Goal: Transaction & Acquisition: Purchase product/service

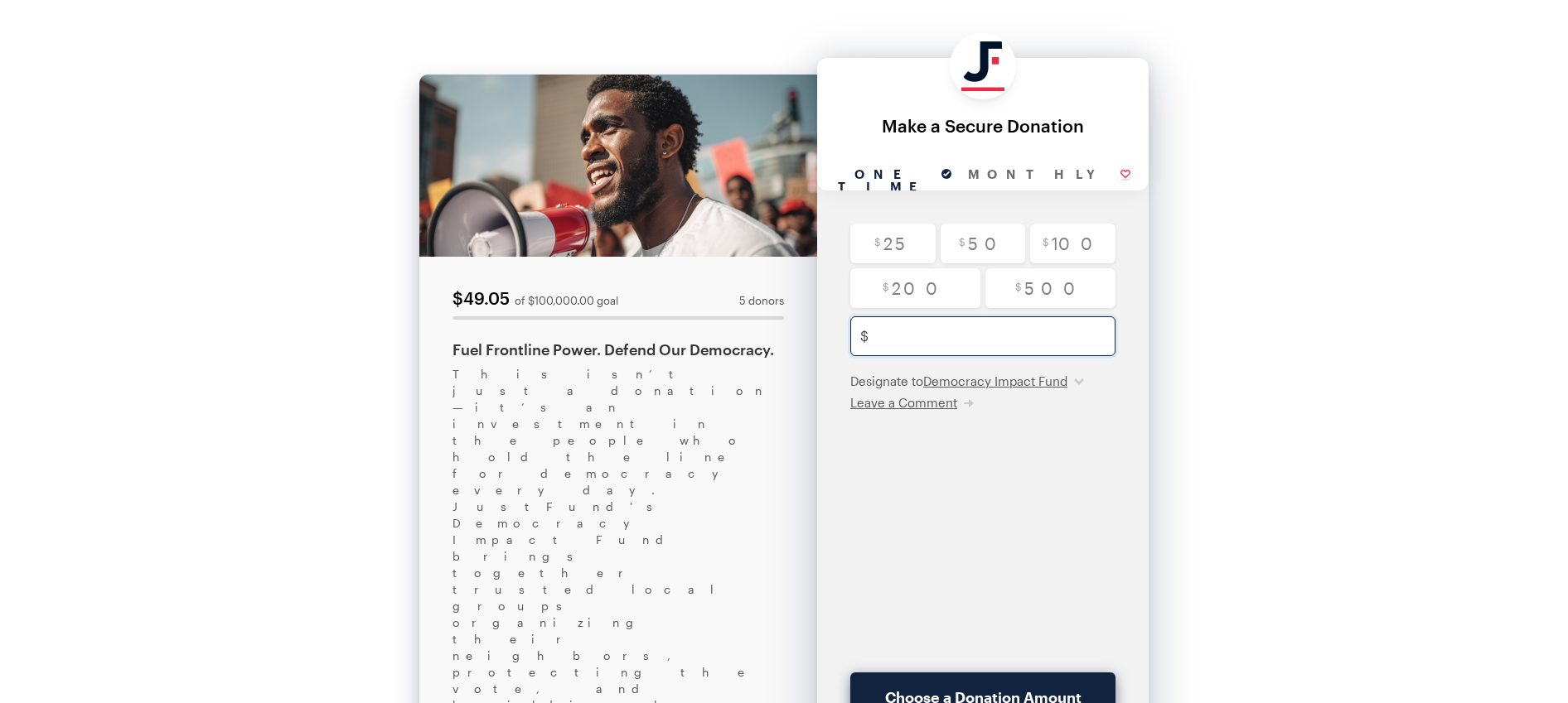
click at [1005, 324] on input "text" at bounding box center [1000, 337] width 250 height 40
type input "15"
checkbox input "true"
type input "150"
checkbox input "true"
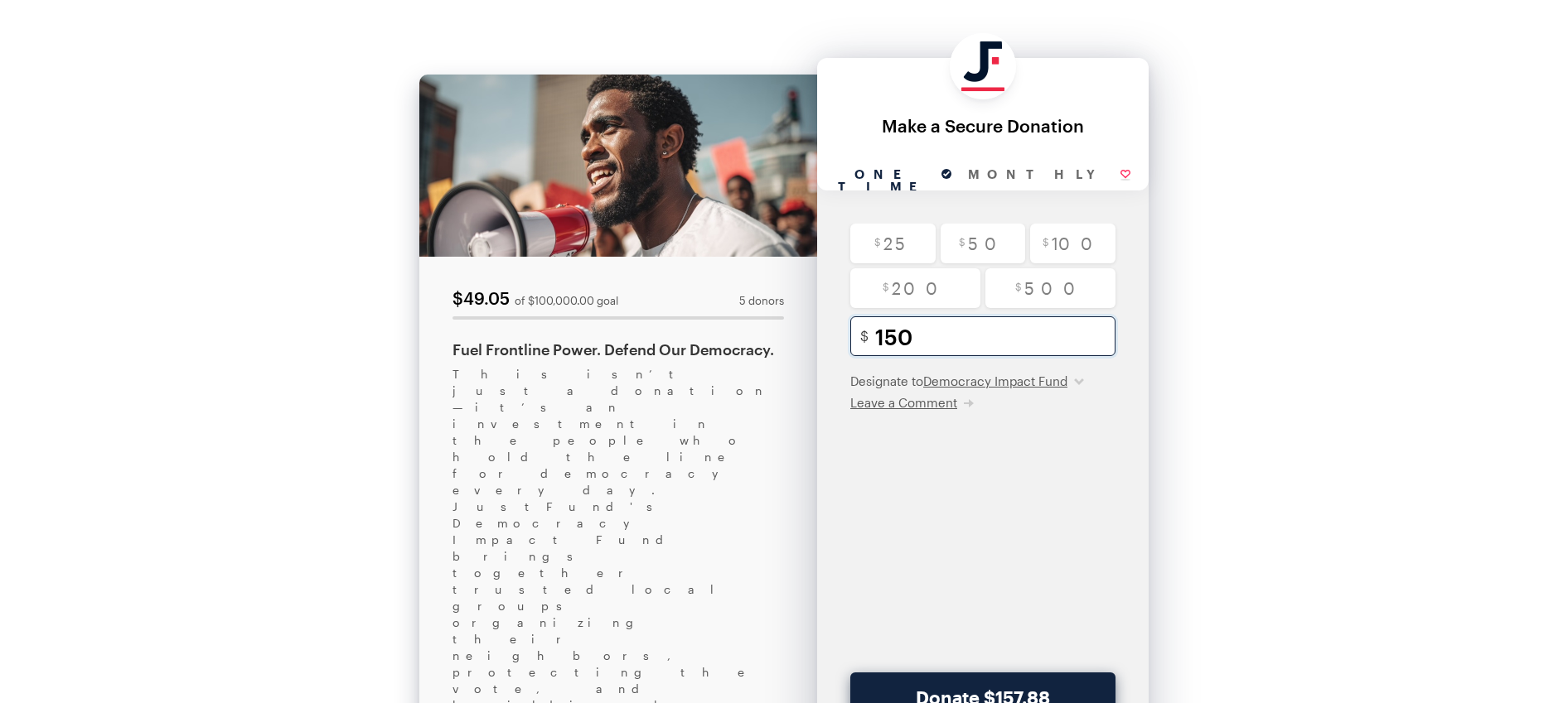
type input "1500"
checkbox input "true"
type input "1500"
click at [1010, 448] on div "$ 25 $ 50 $ 100 $ 200 $ 500 1500 Minimum amount is $5.00 $ USD Designate to Dem…" at bounding box center [983, 448] width 331 height 449
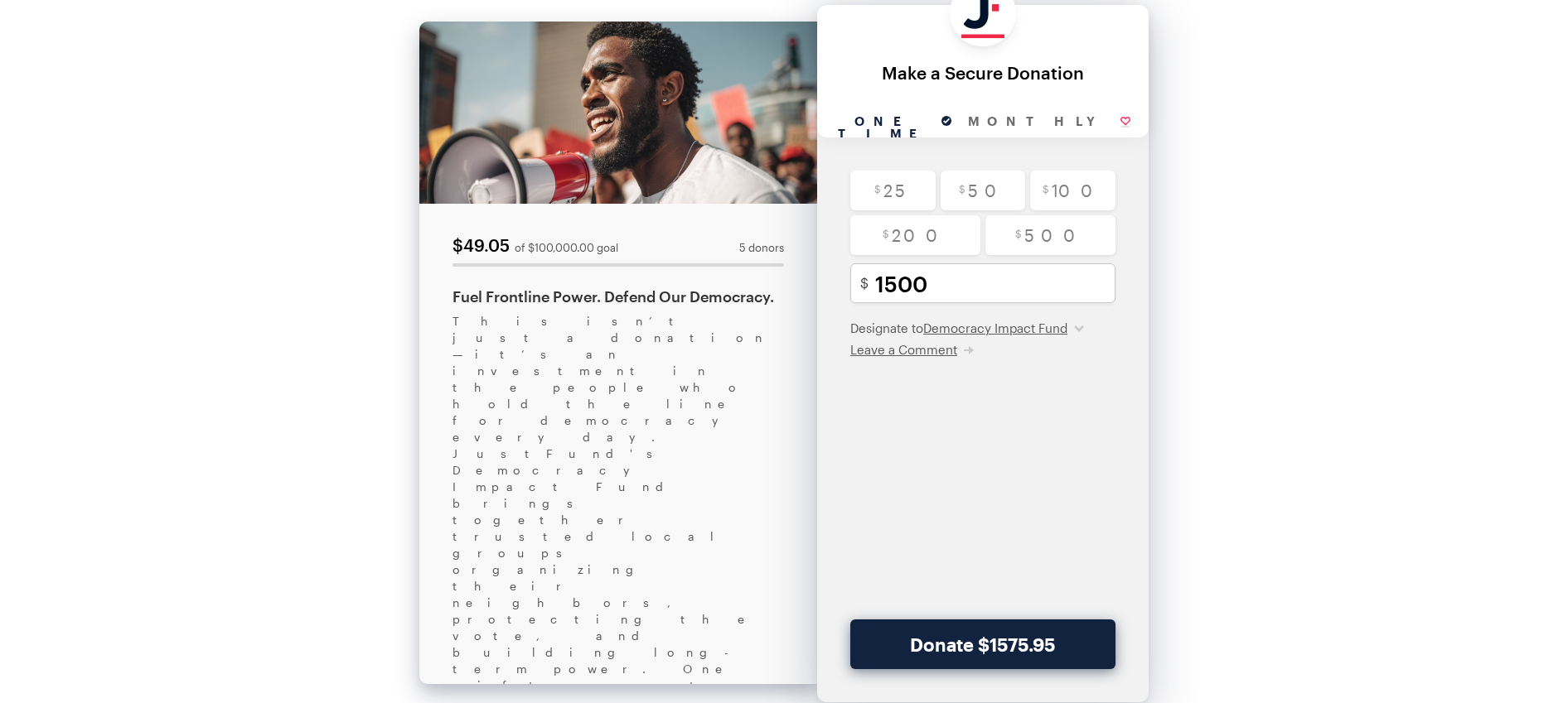
scroll to position [54, 0]
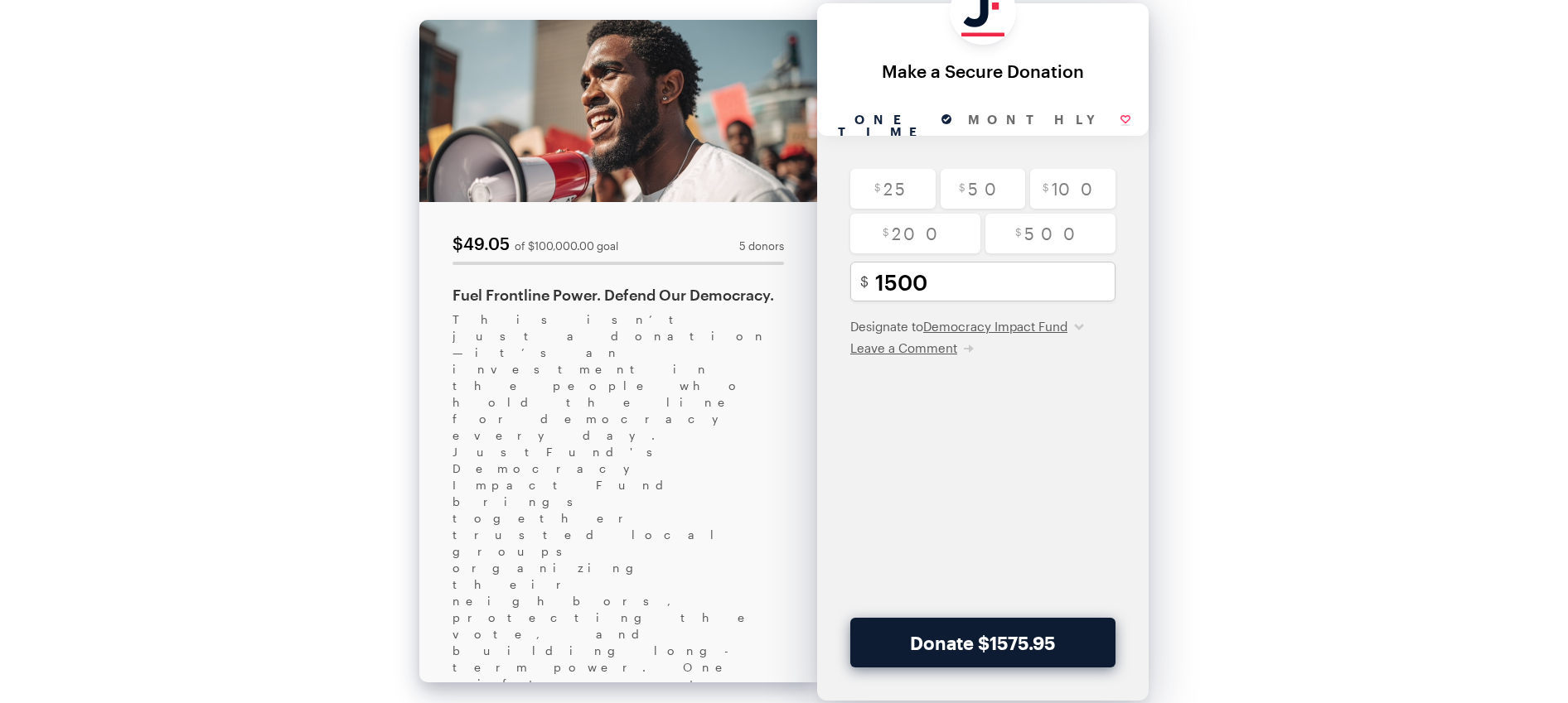
click at [1031, 625] on button "Donate $1575.95" at bounding box center [982, 642] width 265 height 50
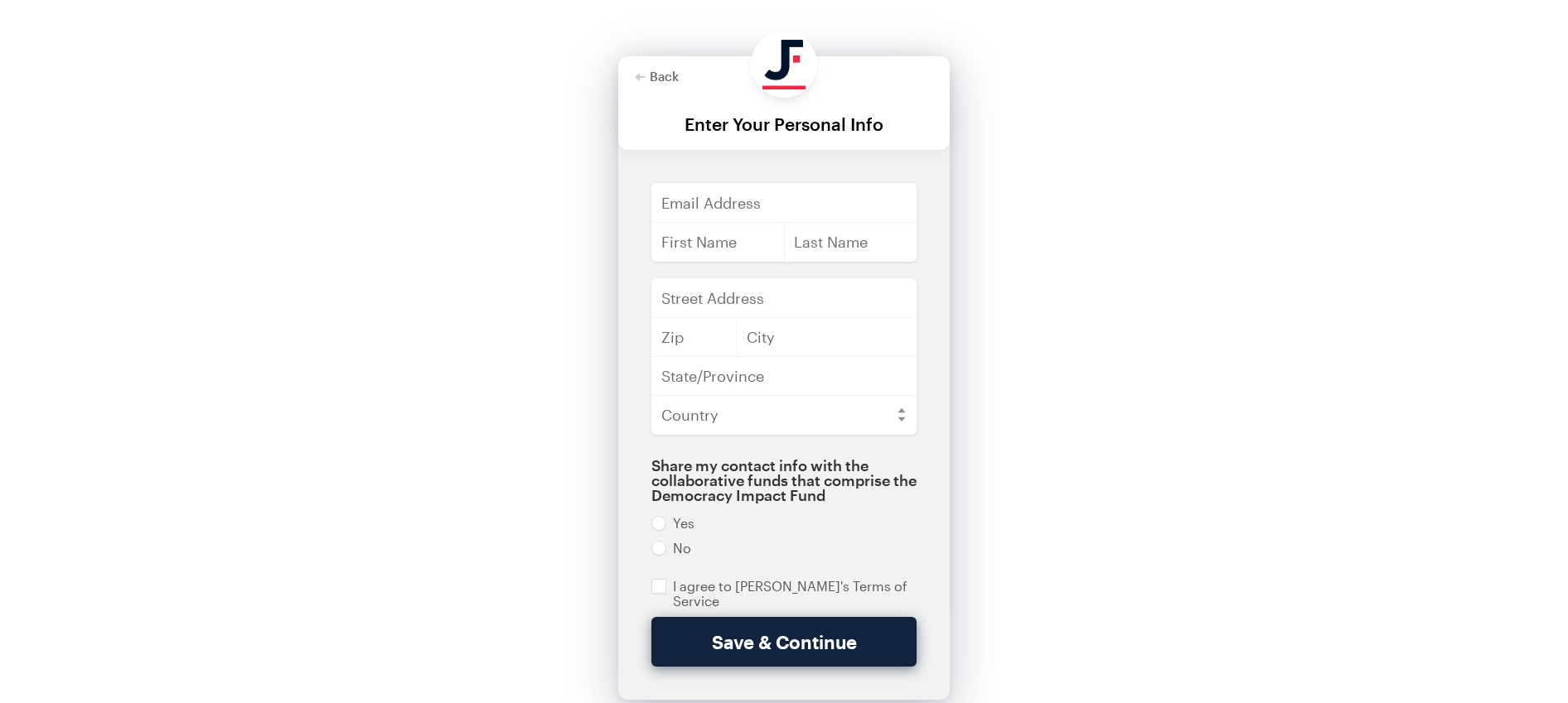
scroll to position [0, 0]
click at [674, 83] on button "Back" at bounding box center [656, 78] width 44 height 14
checkbox input "true"
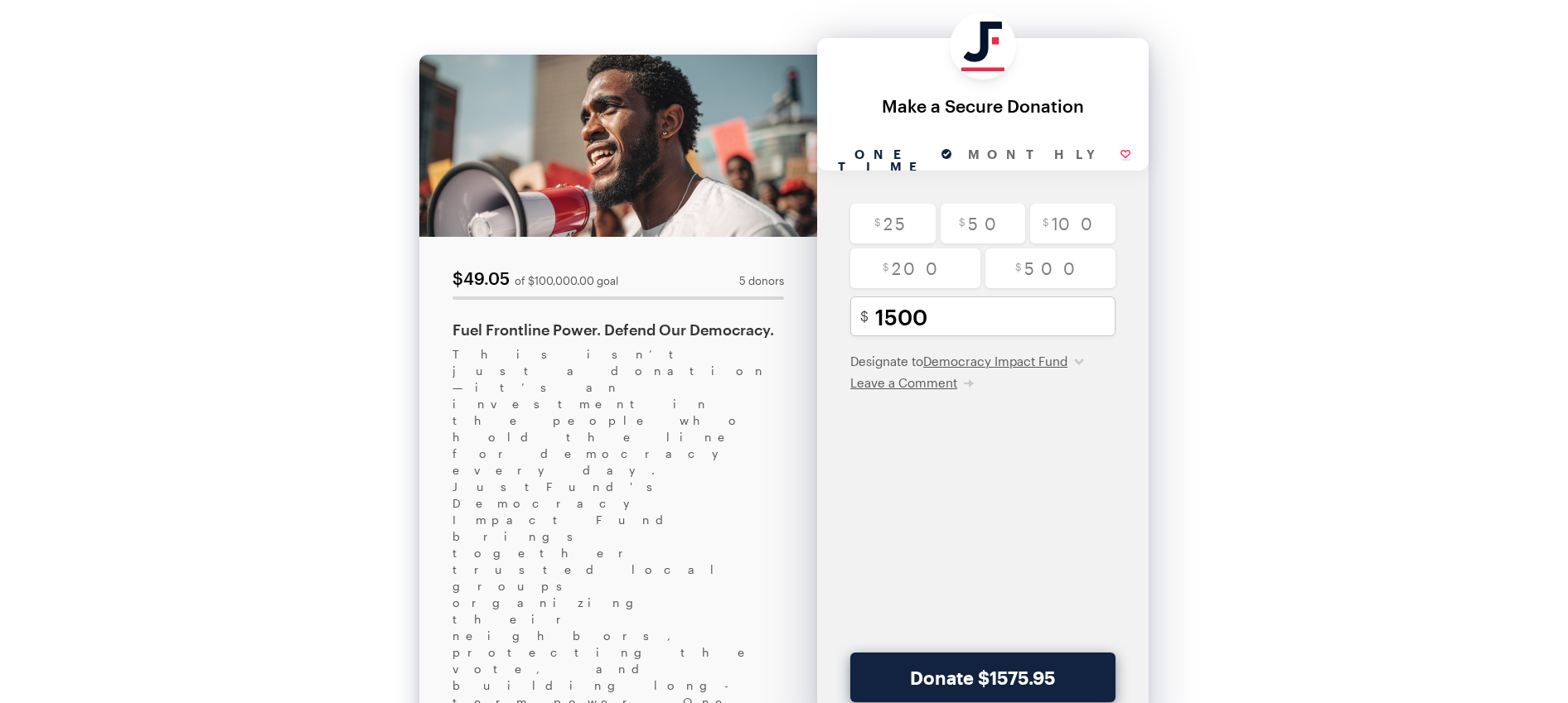
scroll to position [23, 0]
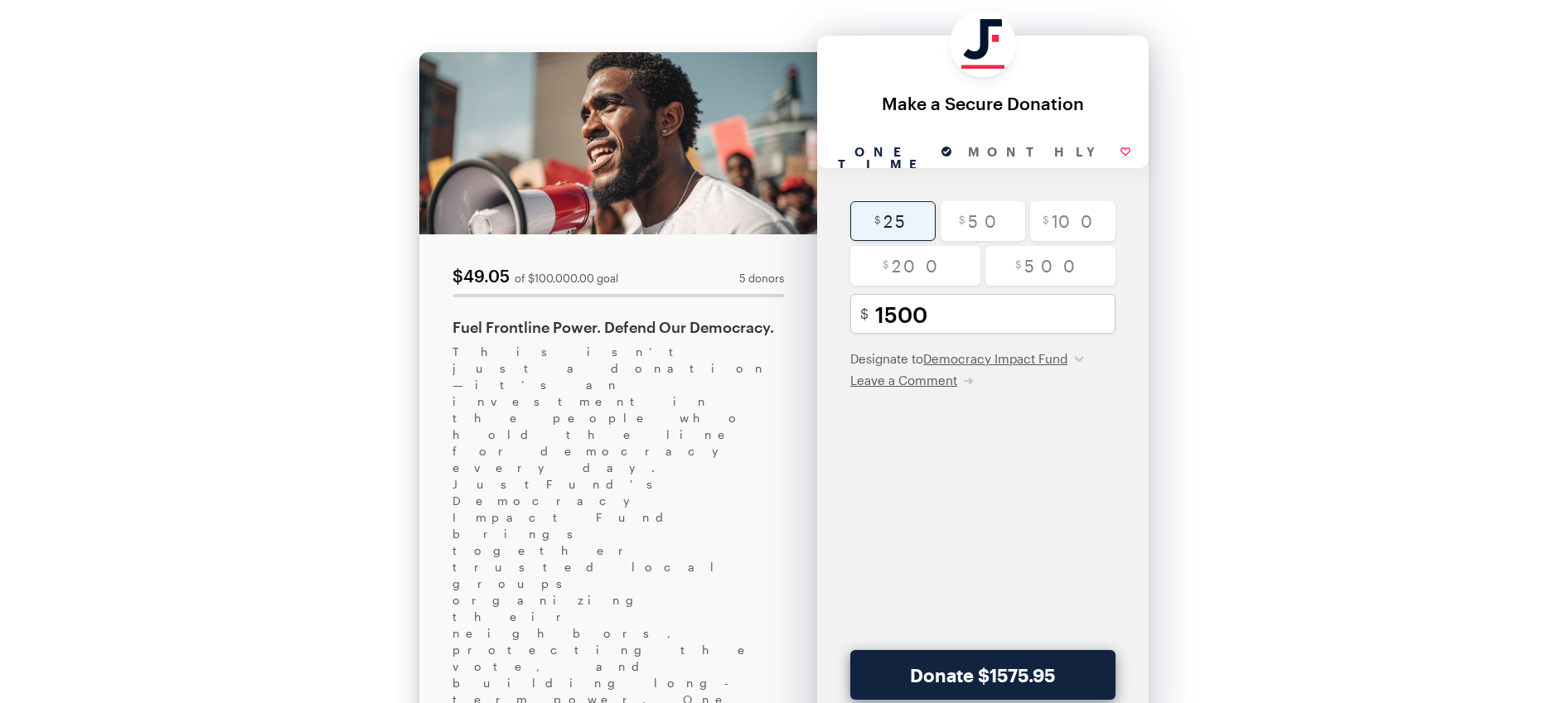
click at [919, 230] on input "radio" at bounding box center [893, 221] width 85 height 40
radio input "true"
type input "25"
click at [1073, 678] on button "Donate $26.58" at bounding box center [982, 675] width 265 height 50
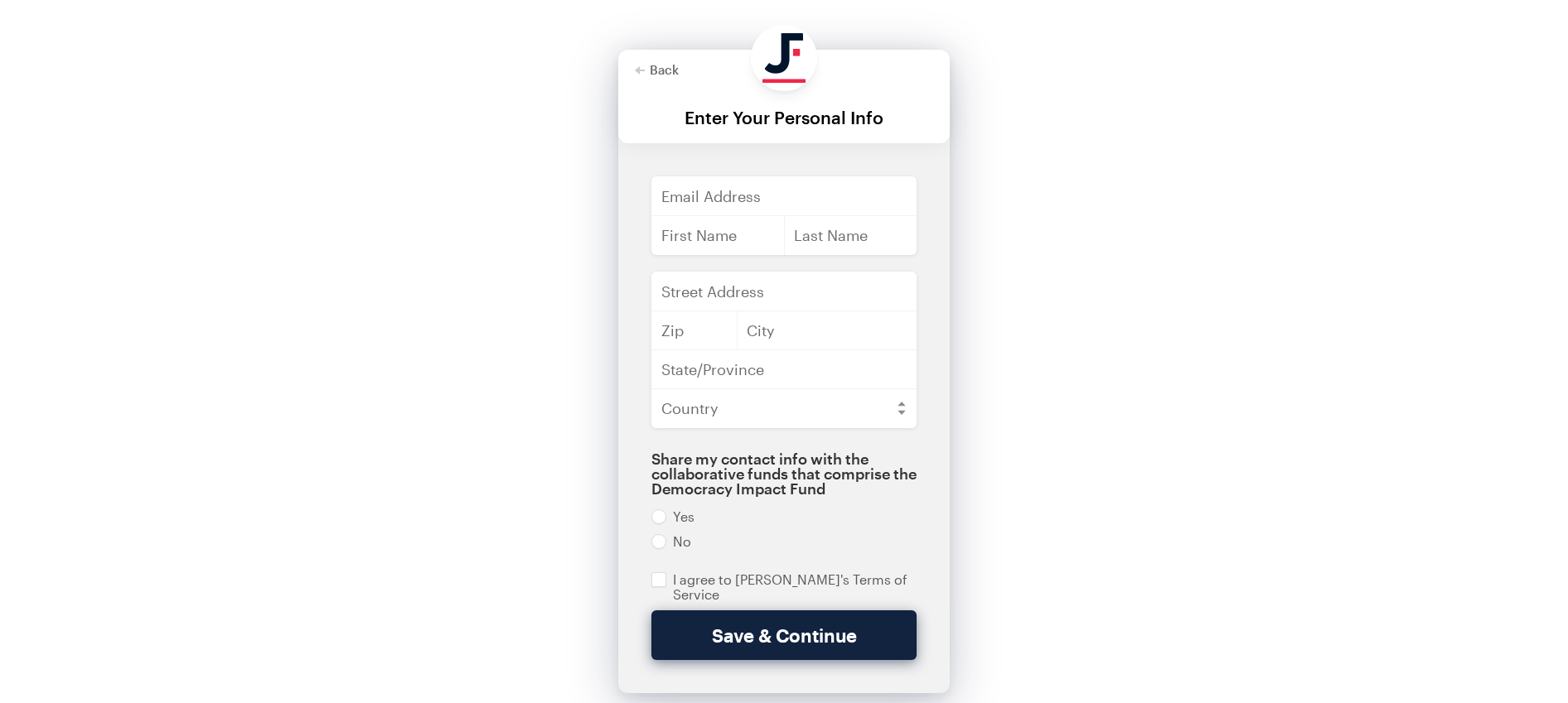
scroll to position [28, 0]
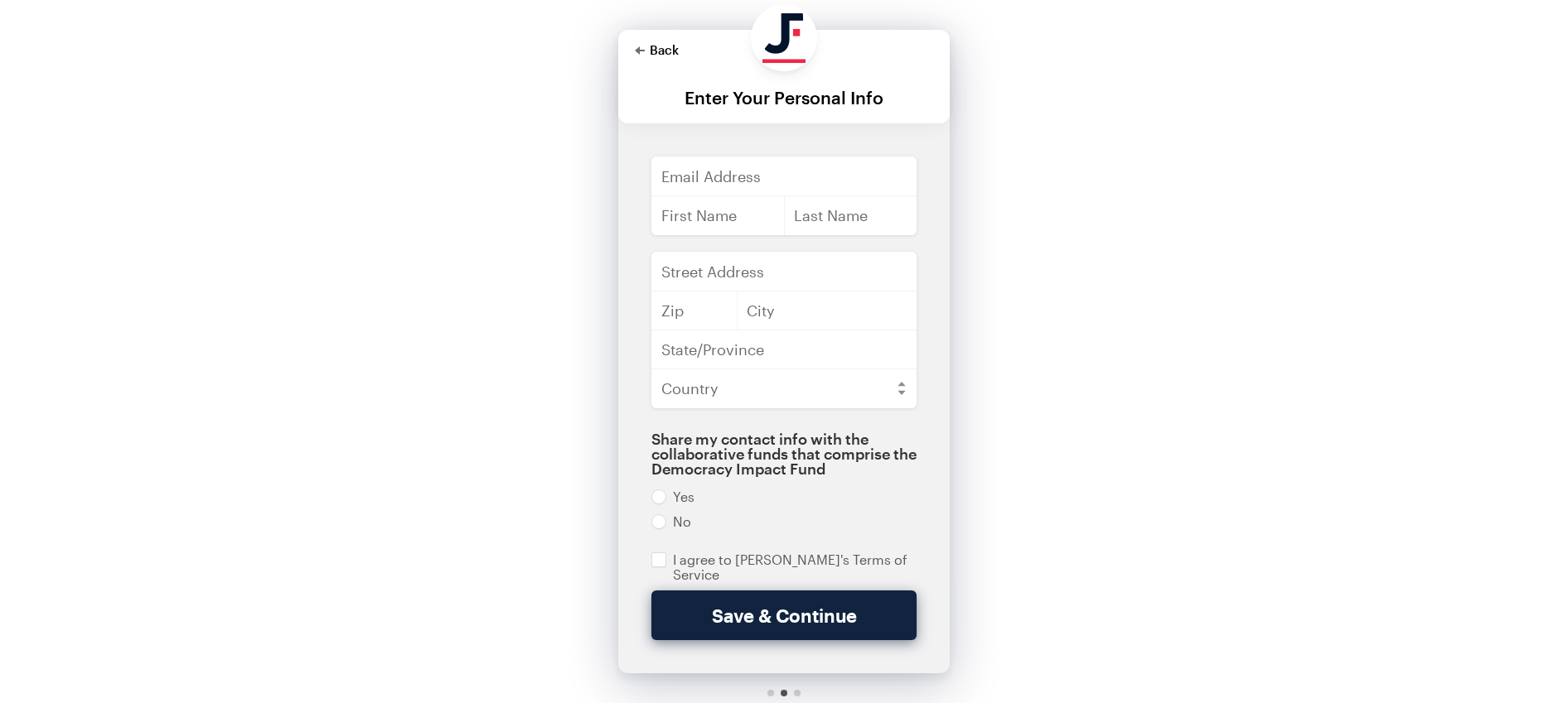
click at [655, 55] on button "Back" at bounding box center [656, 50] width 44 height 14
checkbox input "true"
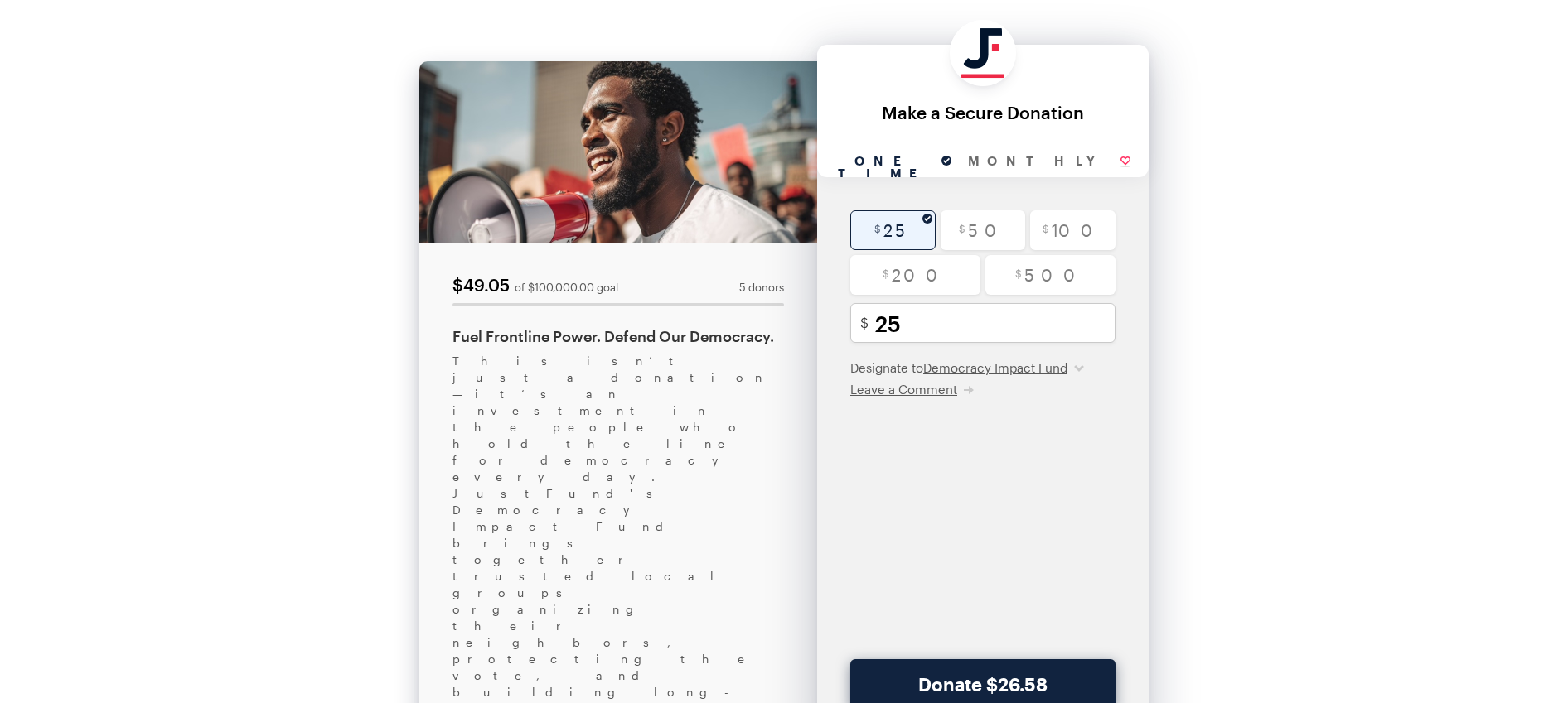
scroll to position [51, 0]
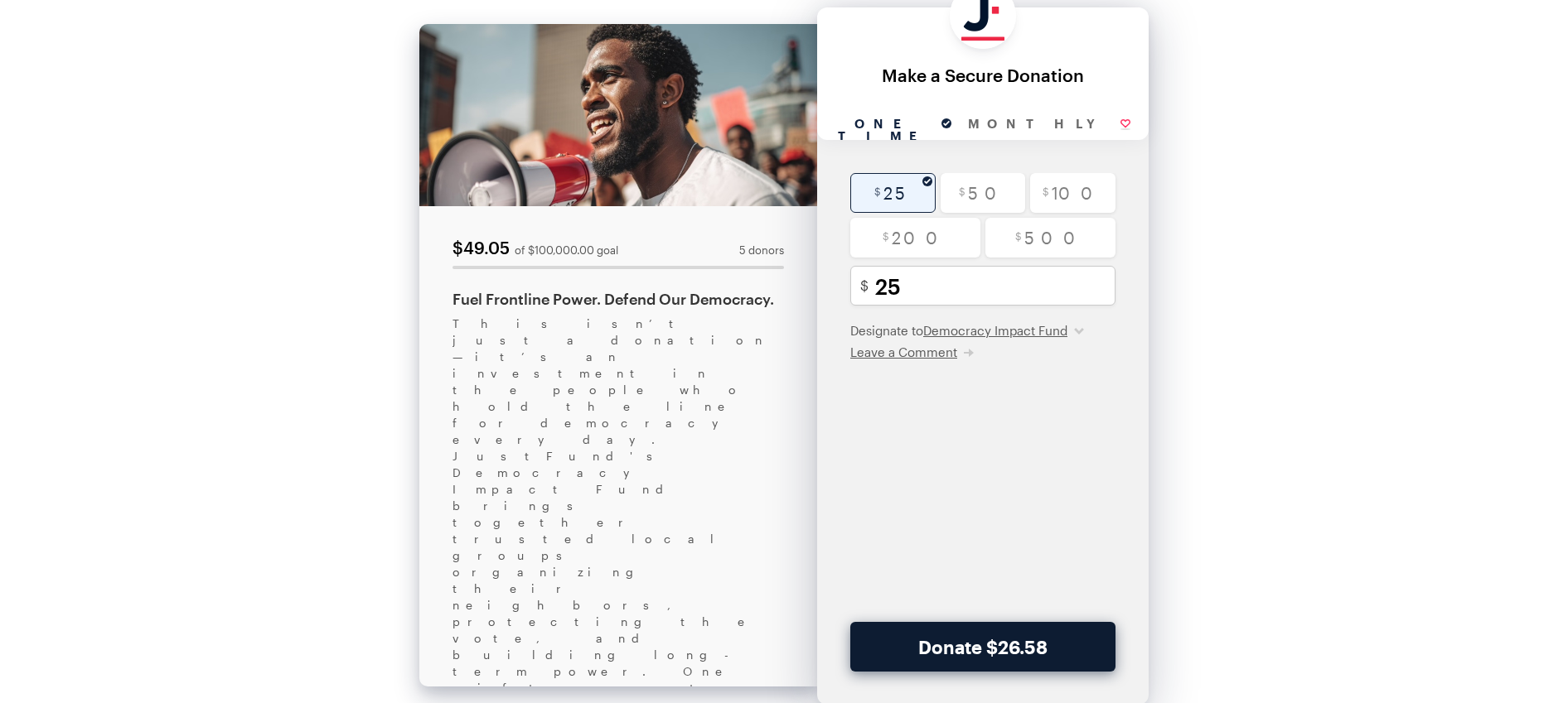
click at [1040, 632] on button "Donate $26.58" at bounding box center [982, 646] width 265 height 50
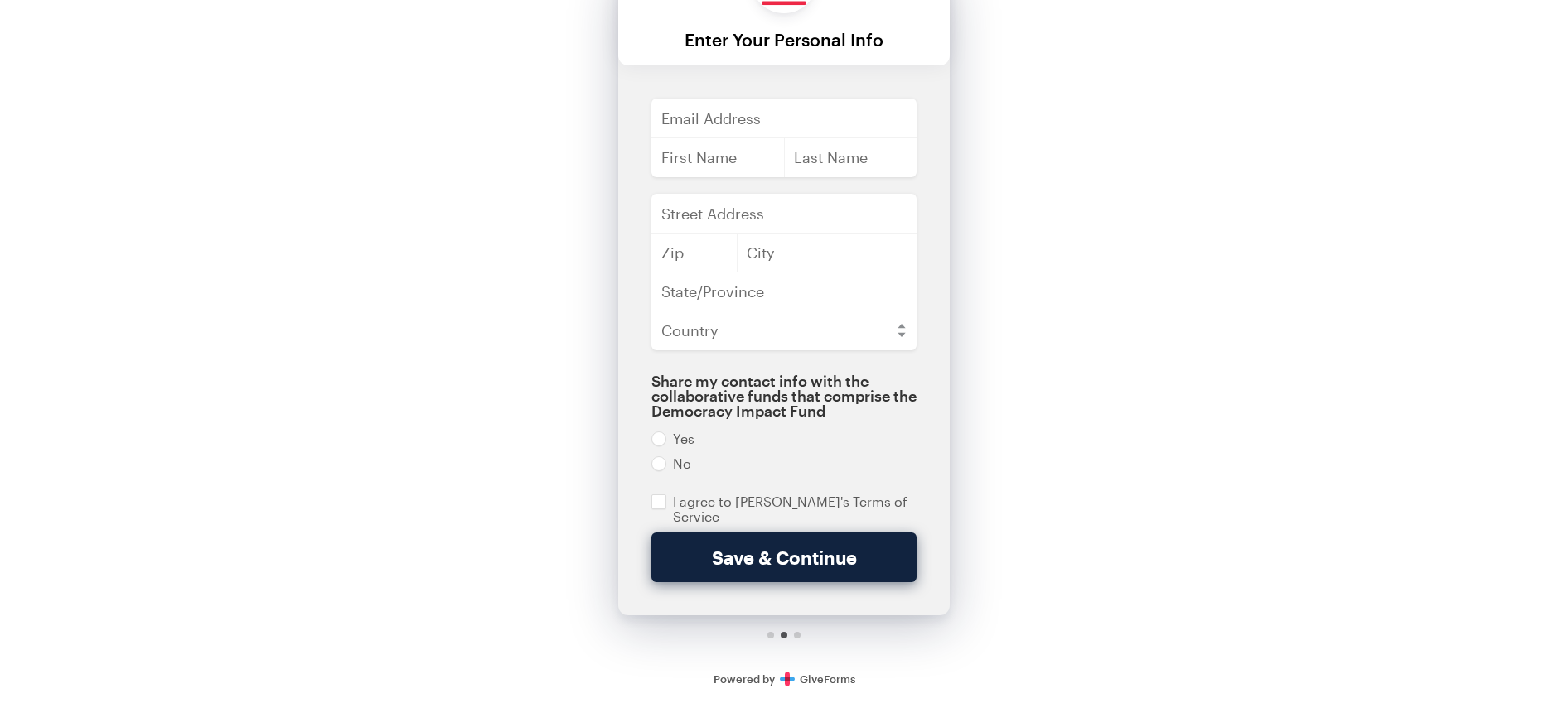
scroll to position [83, 0]
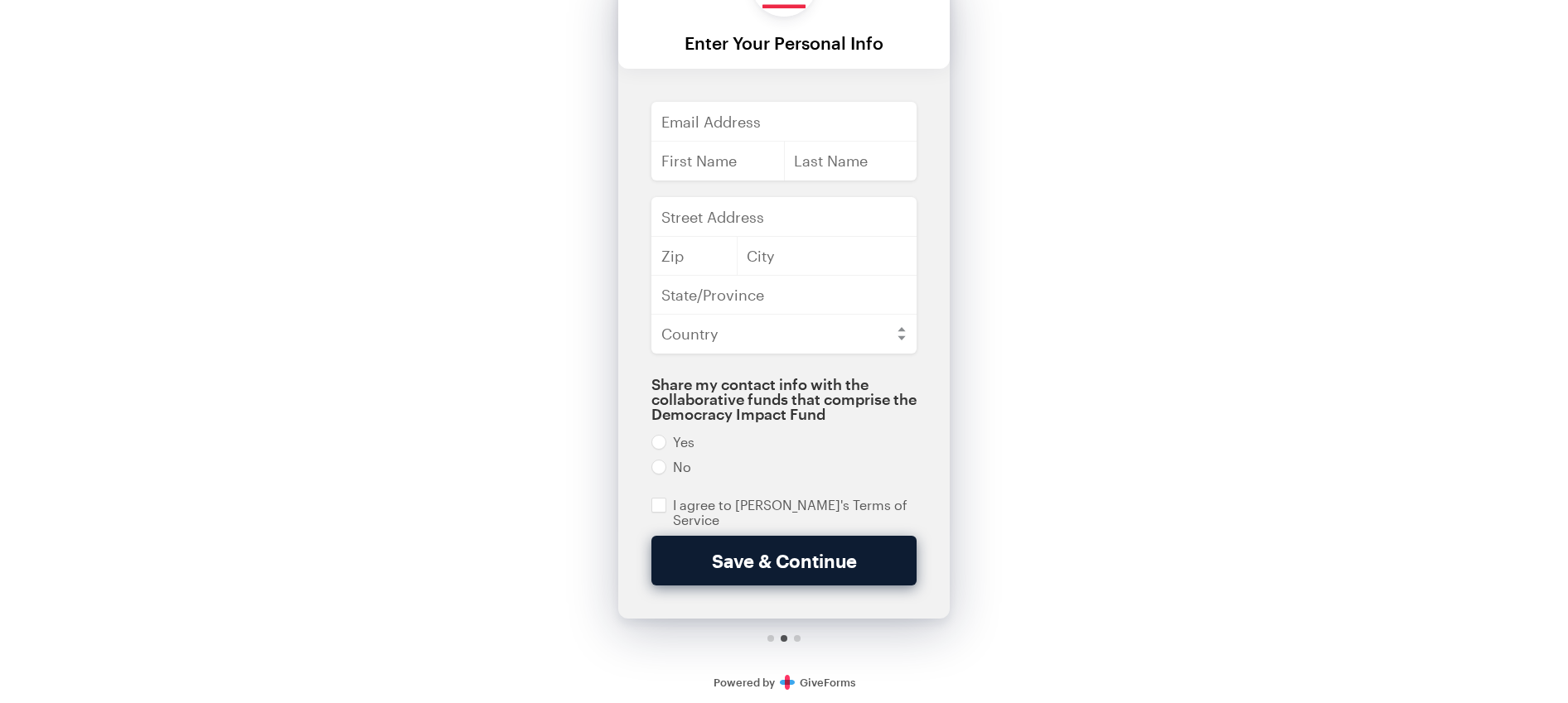
click at [804, 563] on button "Save & Continue" at bounding box center [784, 560] width 265 height 50
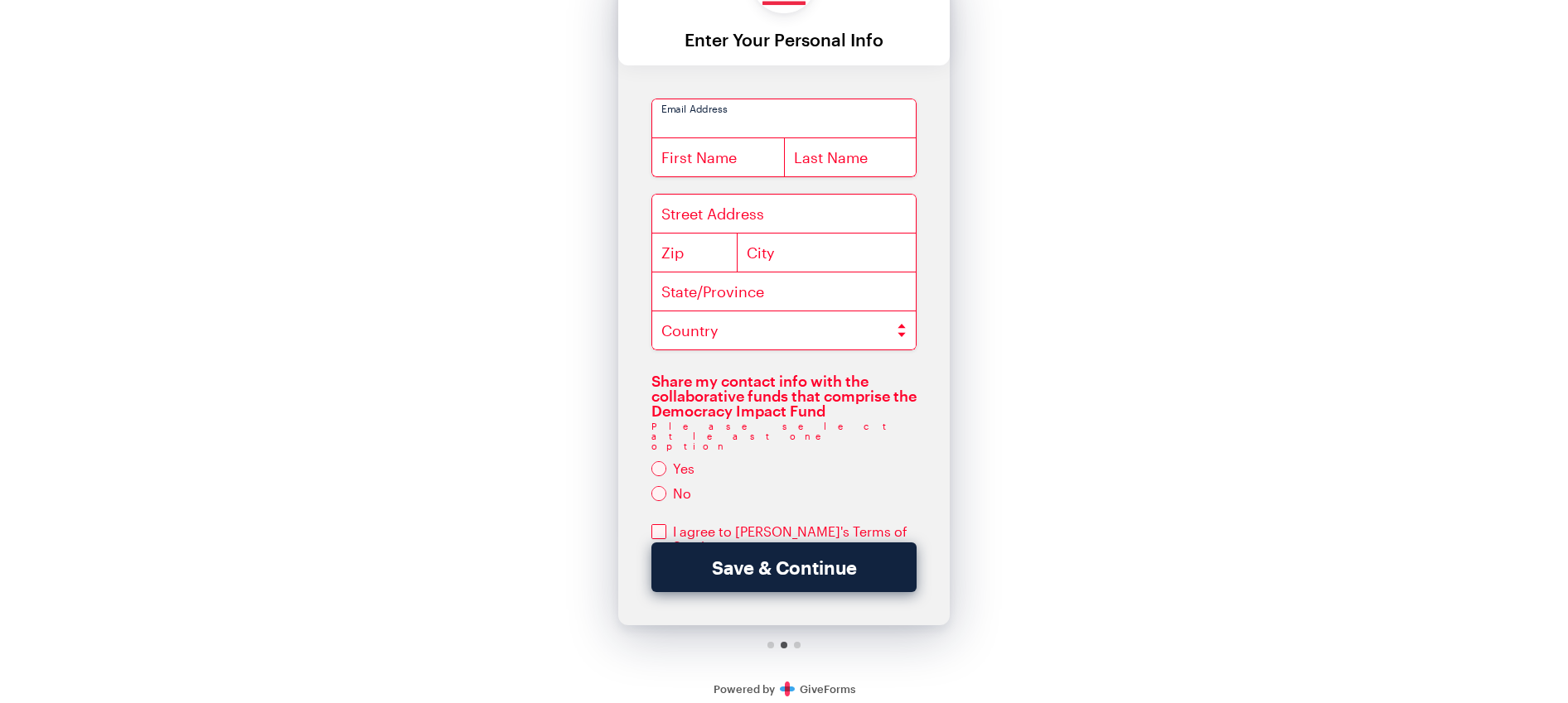
click at [750, 106] on input "email" at bounding box center [784, 119] width 265 height 40
type input "[EMAIL_ADDRESS][DOMAIN_NAME]"
type input "Skylar"
type input "[PERSON_NAME]"
type input "490 43RD"
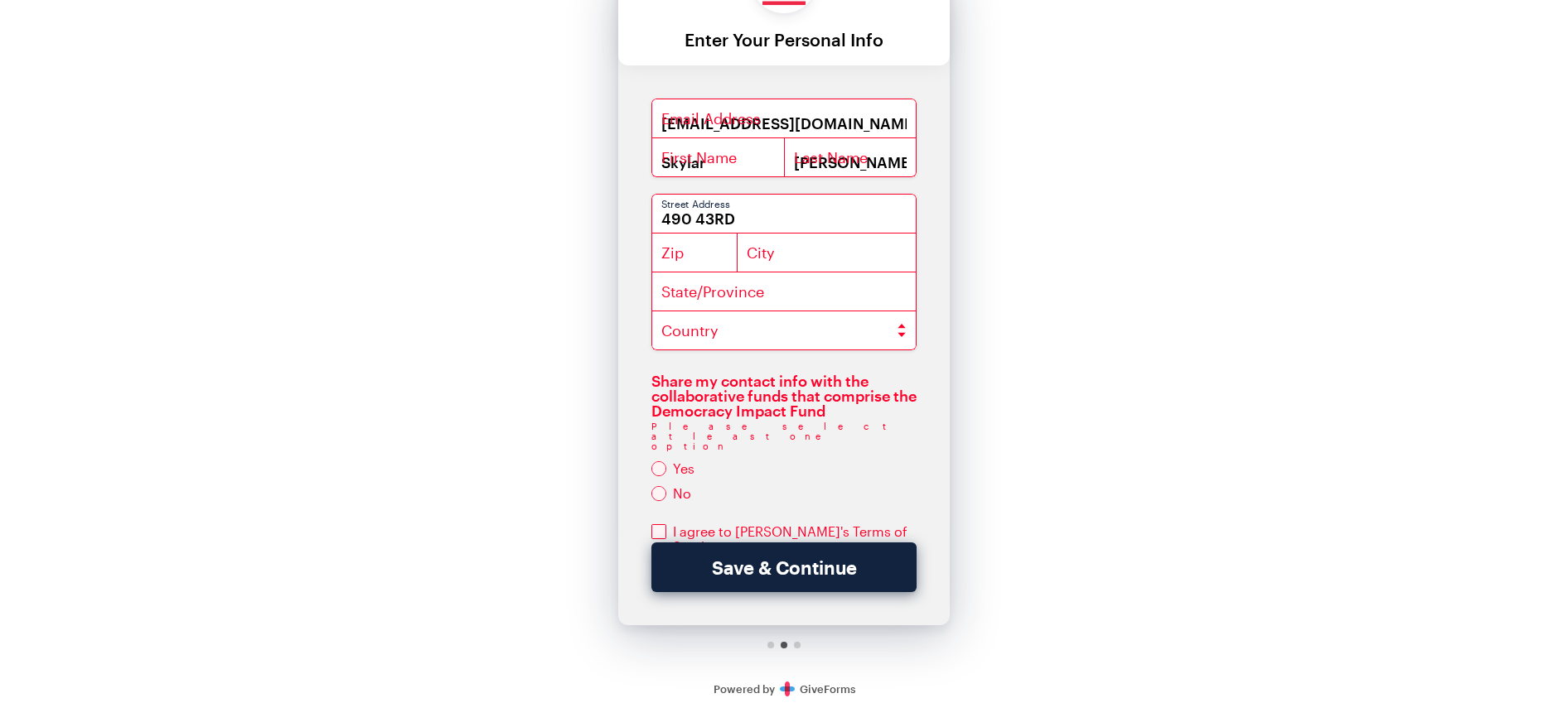
type input "94609"
type input "[GEOGRAPHIC_DATA]"
type input "CA"
select select "US"
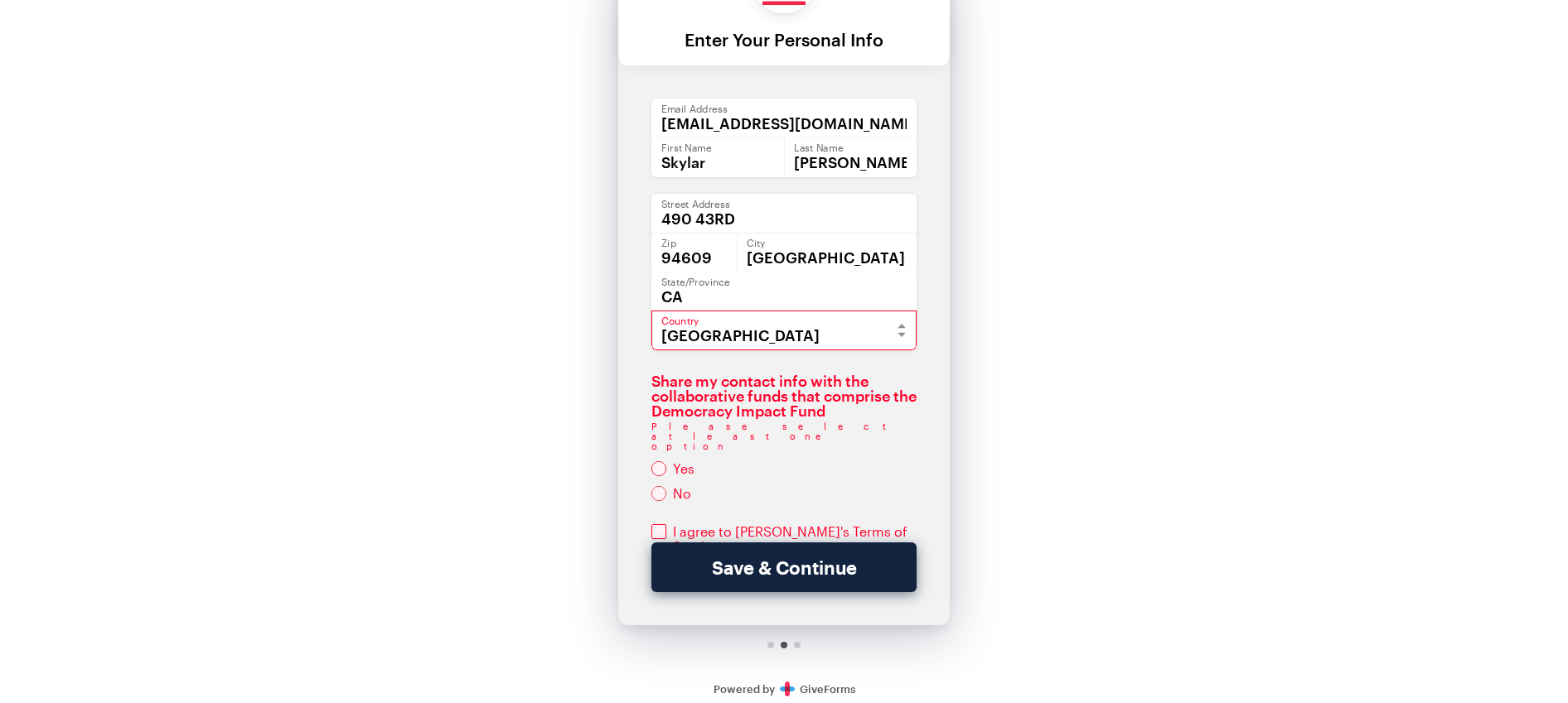
click at [659, 486] on input "radio" at bounding box center [784, 493] width 265 height 14
radio input "true"
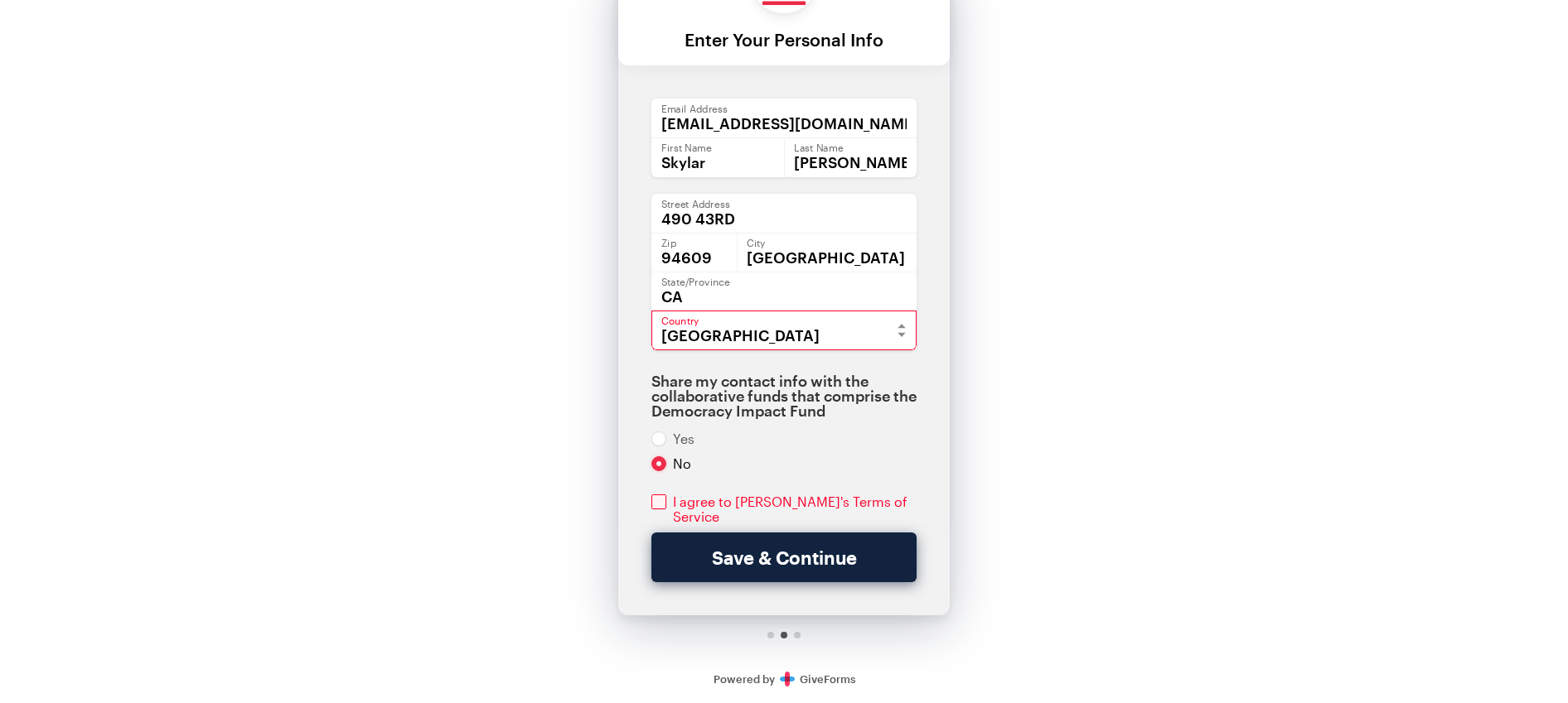
scroll to position [85, 0]
click at [655, 508] on input "checkbox" at bounding box center [784, 509] width 265 height 30
checkbox input "true"
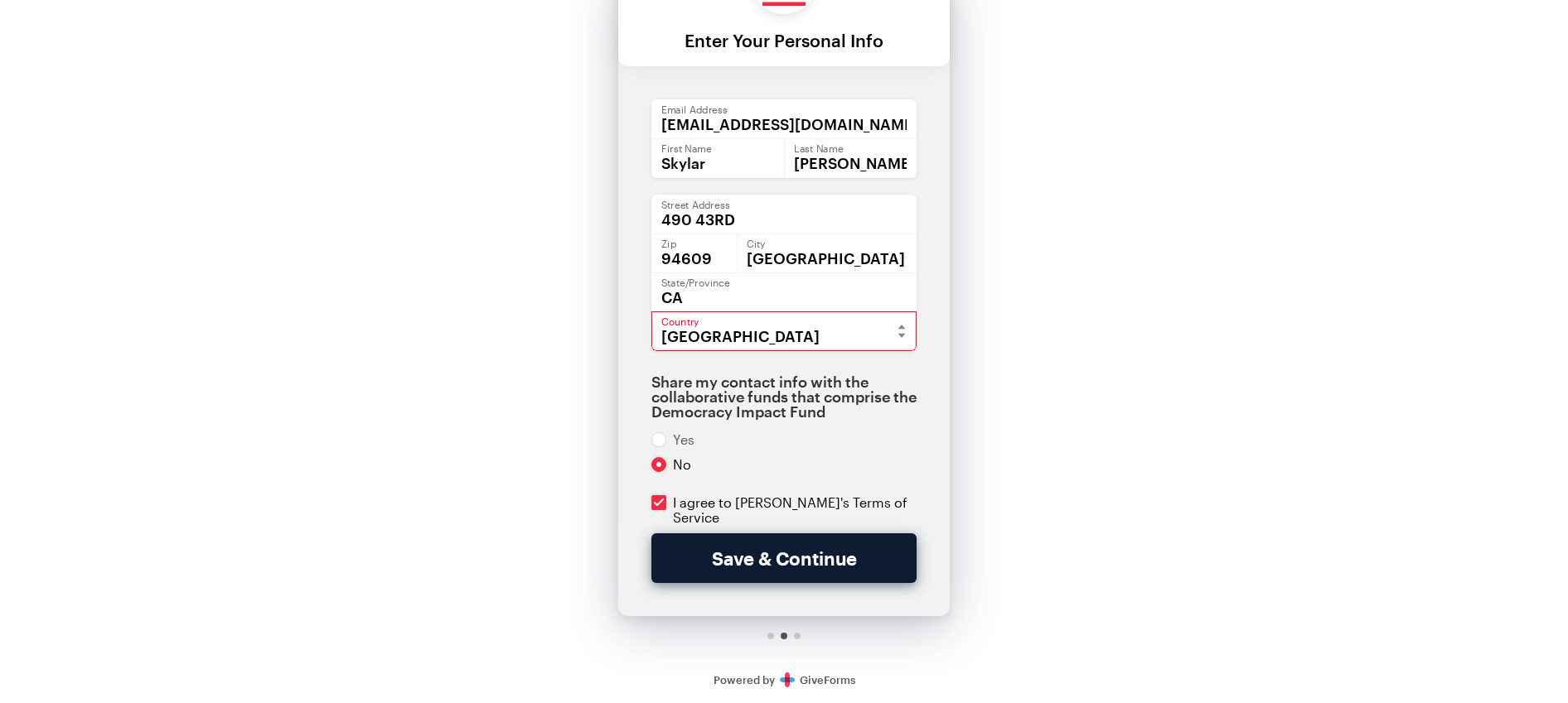
click at [710, 534] on button "Save & Continue" at bounding box center [784, 558] width 265 height 50
checkbox input "true"
